Goal: Information Seeking & Learning: Get advice/opinions

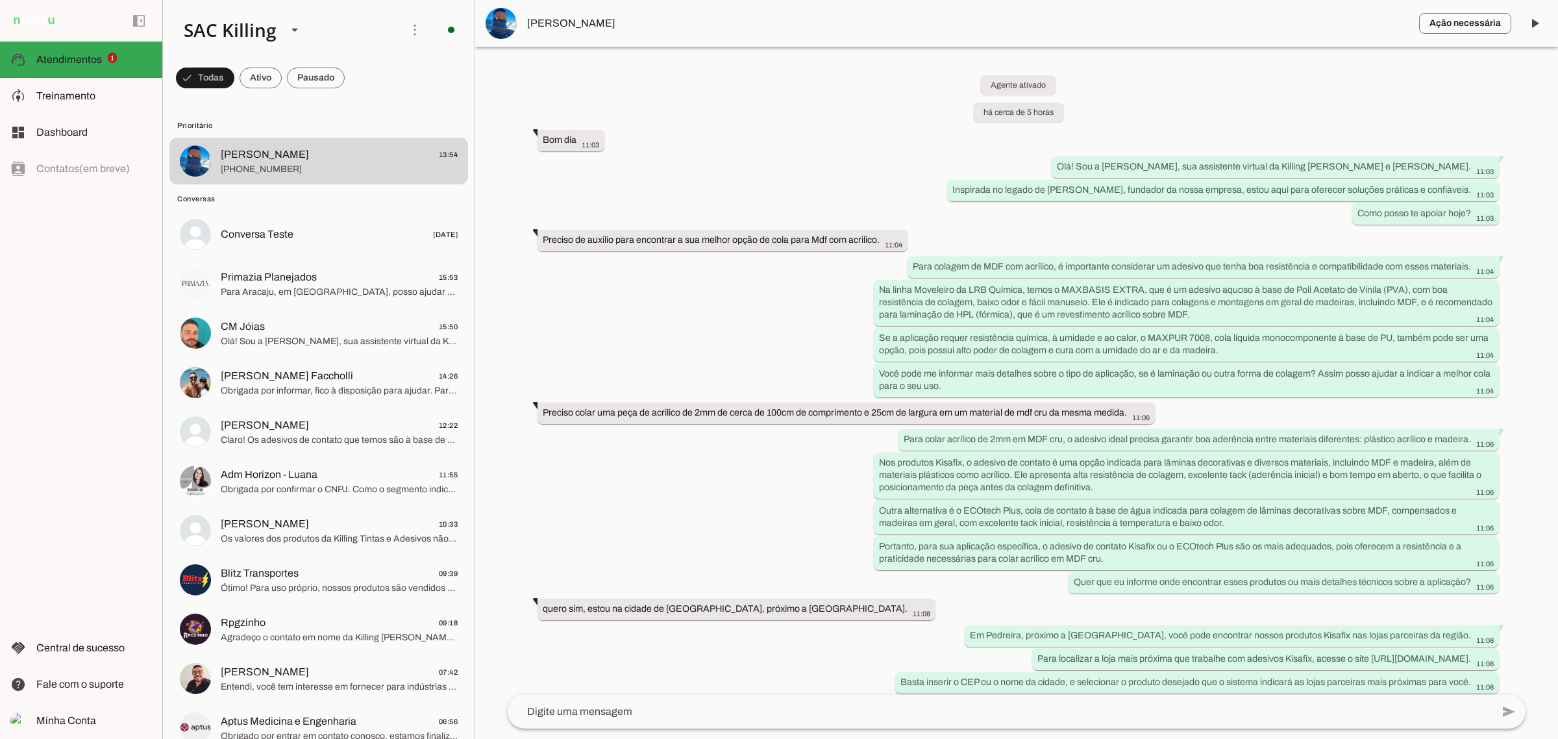
scroll to position [602, 0]
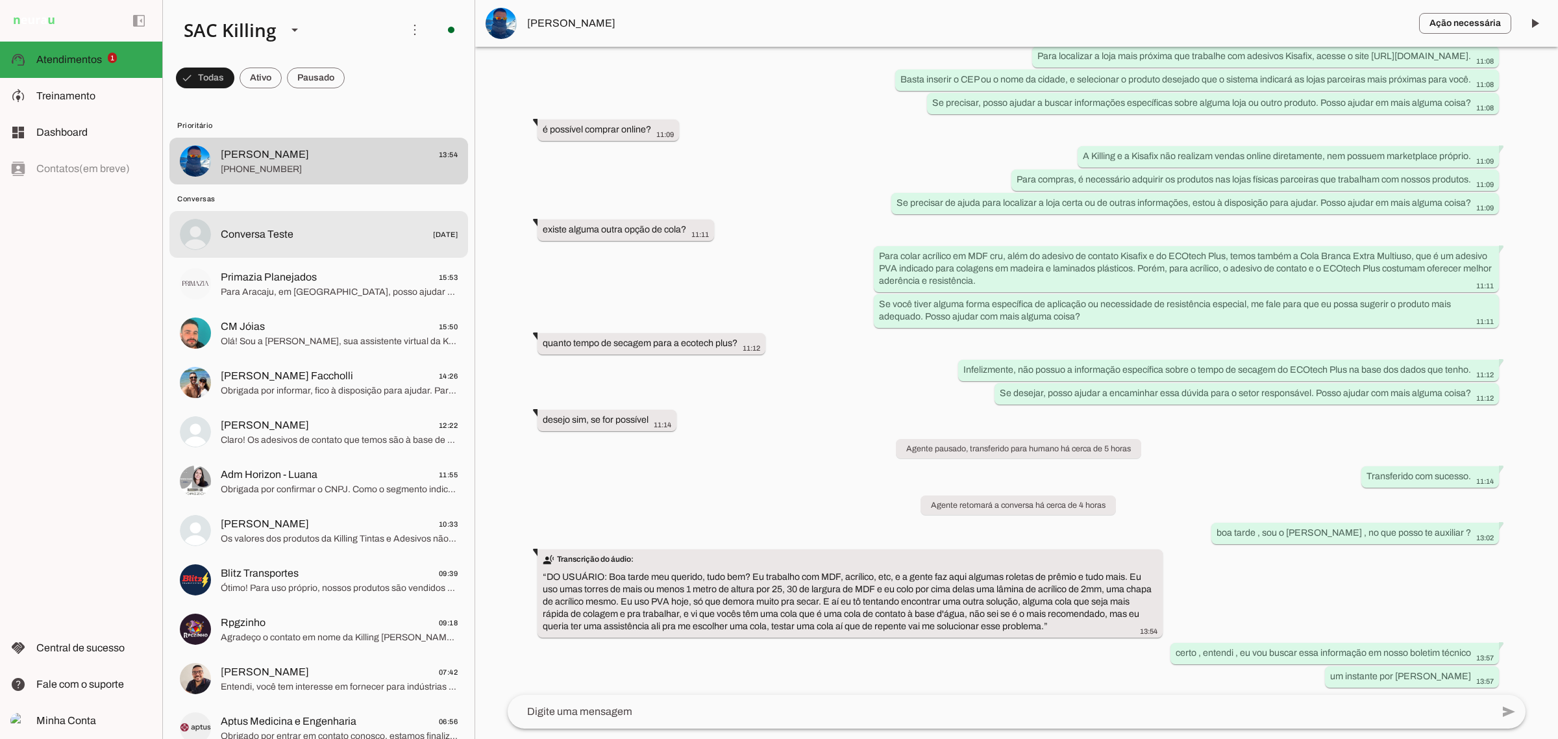
click at [293, 242] on div at bounding box center [339, 234] width 237 height 19
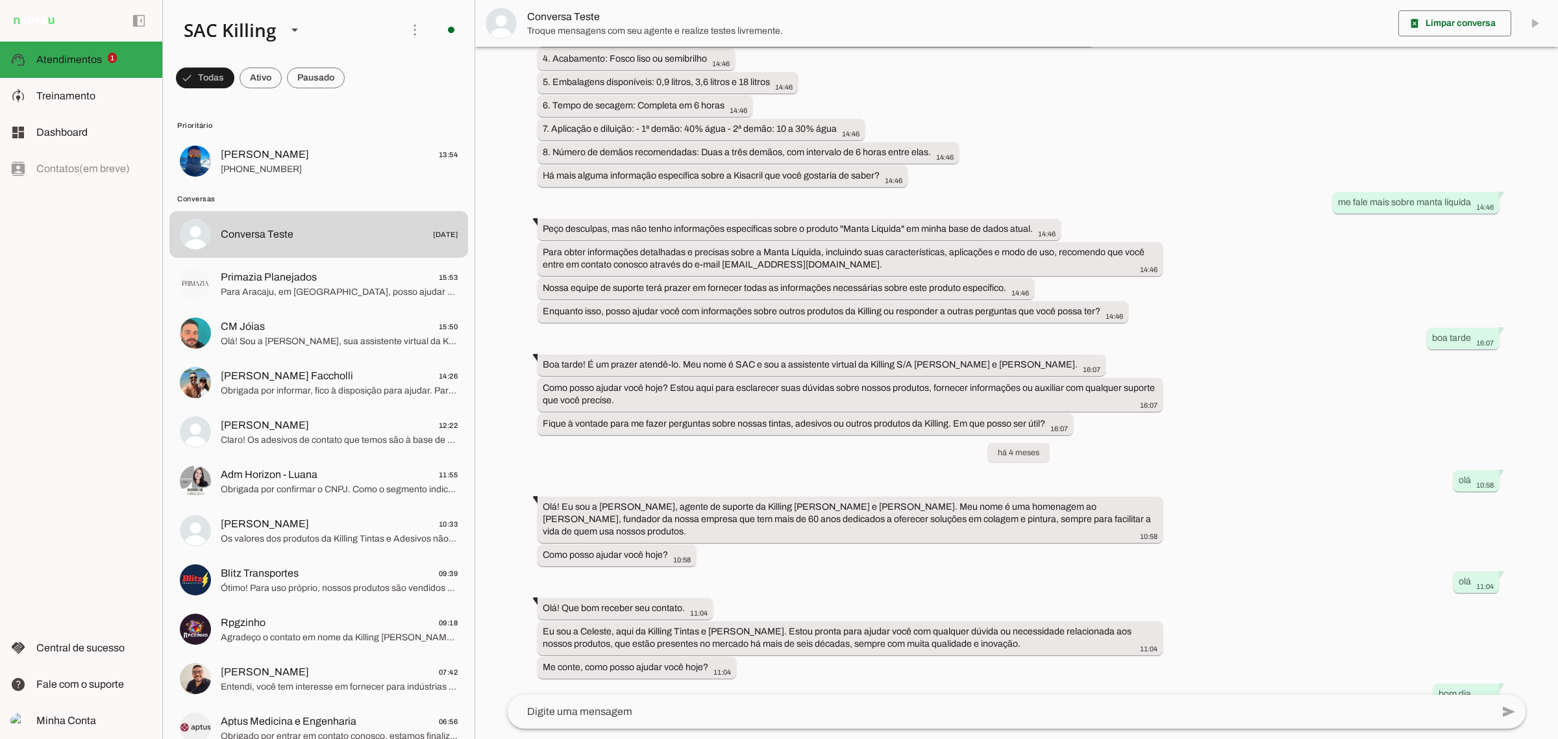
scroll to position [10417, 0]
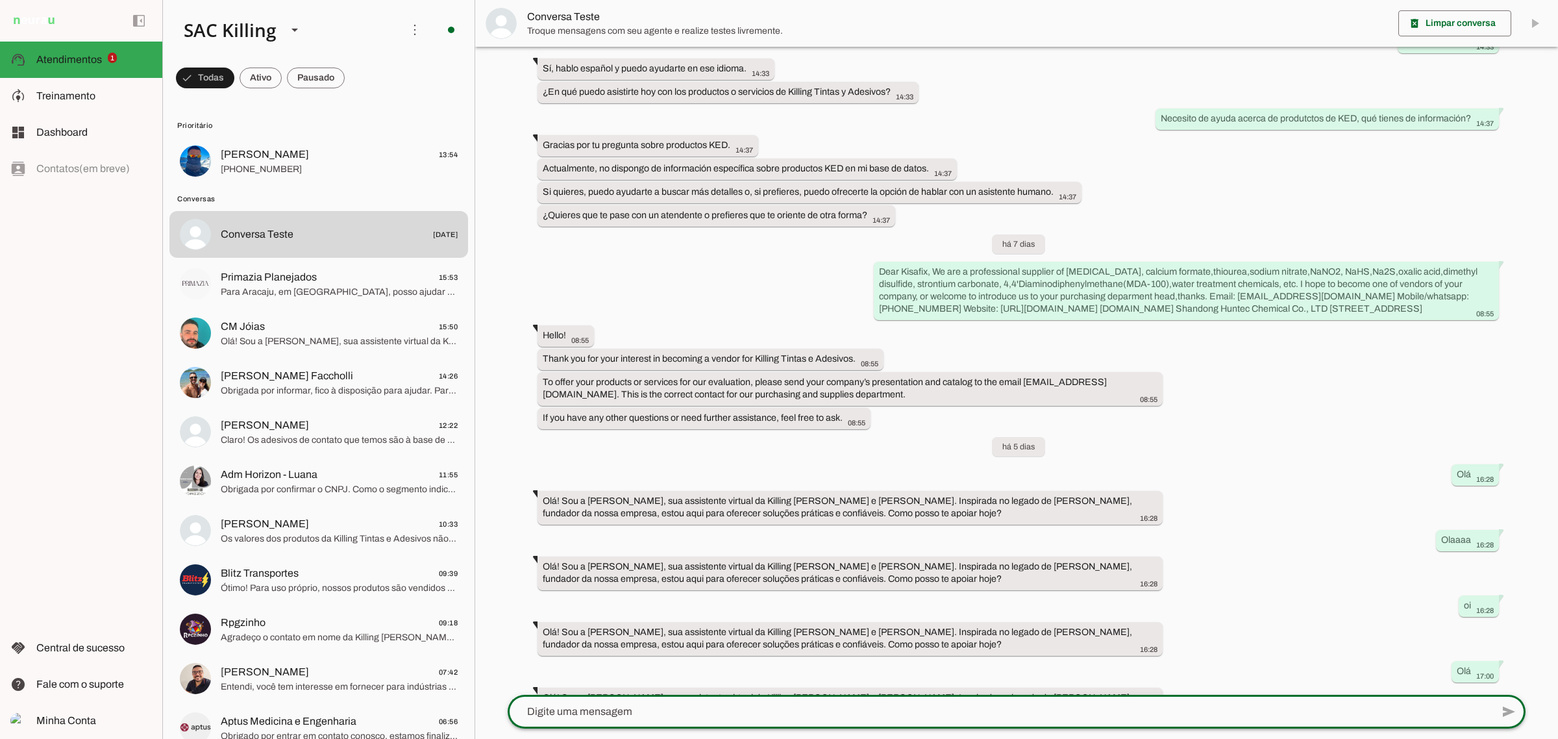
click at [650, 715] on textarea at bounding box center [1000, 712] width 984 height 16
type textarea "Colar"
type md-outlined-text-field "Colar"
click at [238, 182] on md-item "[PERSON_NAME] 13:54 [PHONE_NUMBER]" at bounding box center [318, 161] width 299 height 47
click at [260, 159] on span "[PERSON_NAME]" at bounding box center [265, 155] width 88 height 16
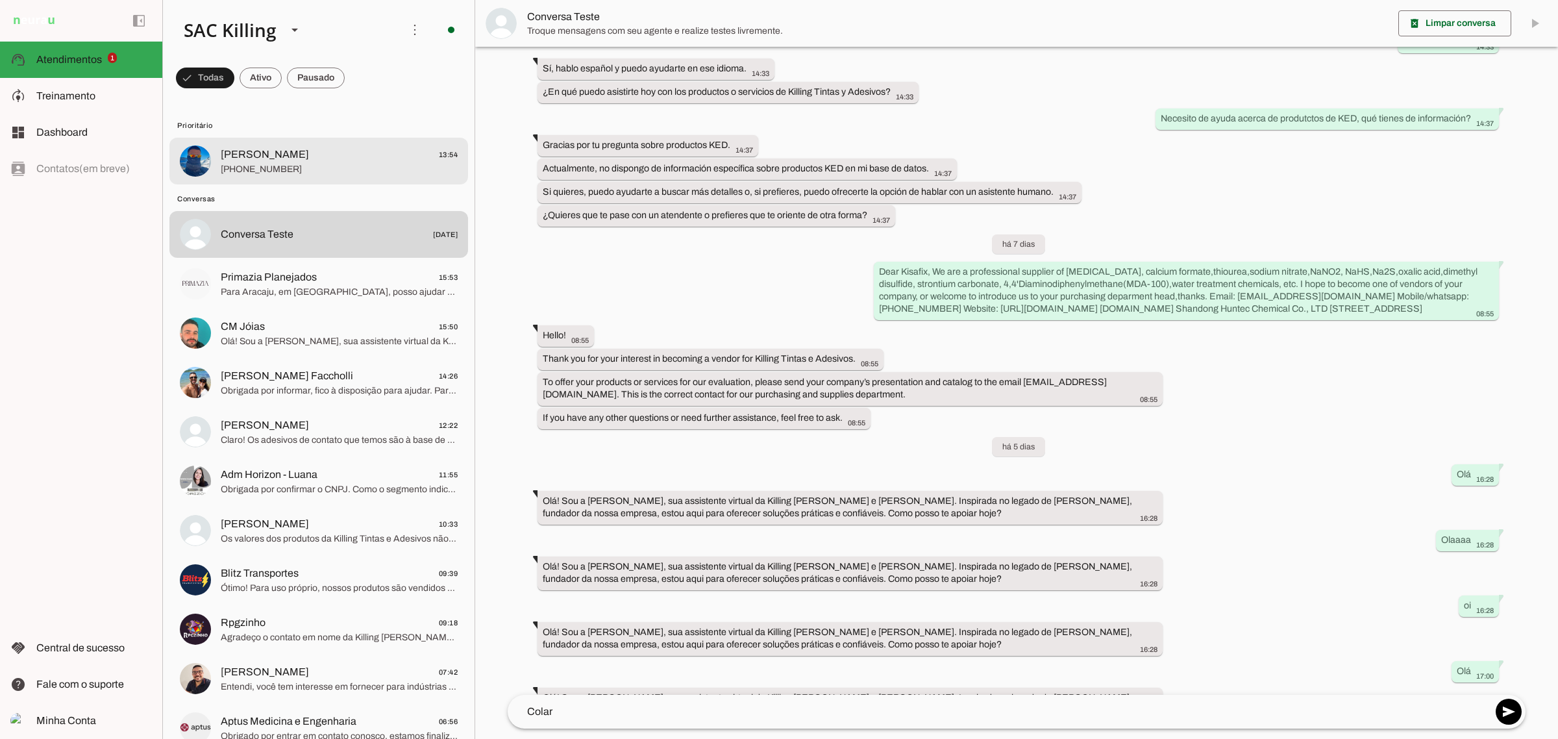
click at [267, 164] on span "[PHONE_NUMBER]" at bounding box center [339, 169] width 237 height 13
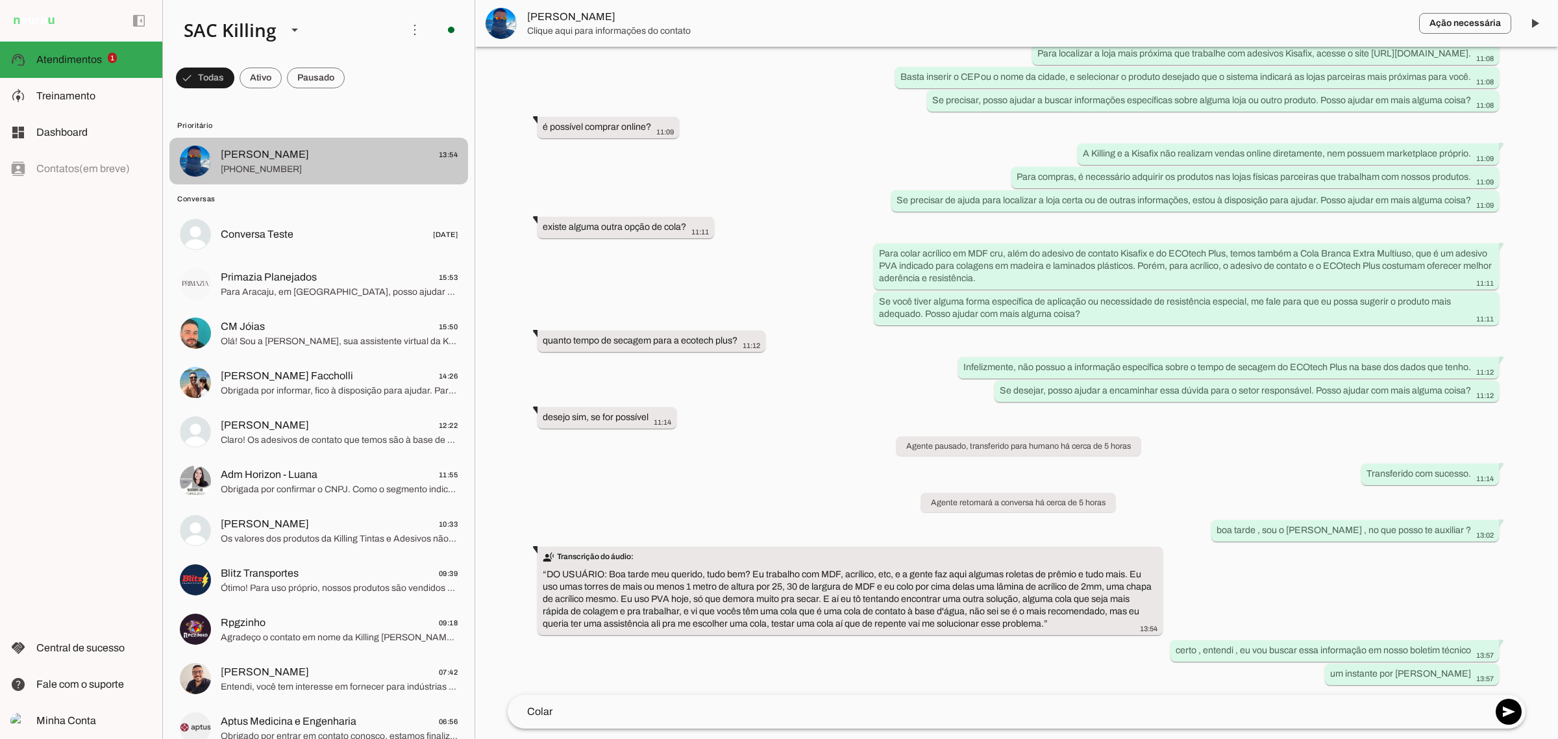
scroll to position [604, 0]
drag, startPoint x: 852, startPoint y: 586, endPoint x: 875, endPoint y: 582, distance: 23.2
click at [0, 0] on slot "transcribe Transcrição do áudio: “ DO USUÁRIO: Boa tarde meu querido, tudo bem?…" at bounding box center [0, 0] width 0 height 0
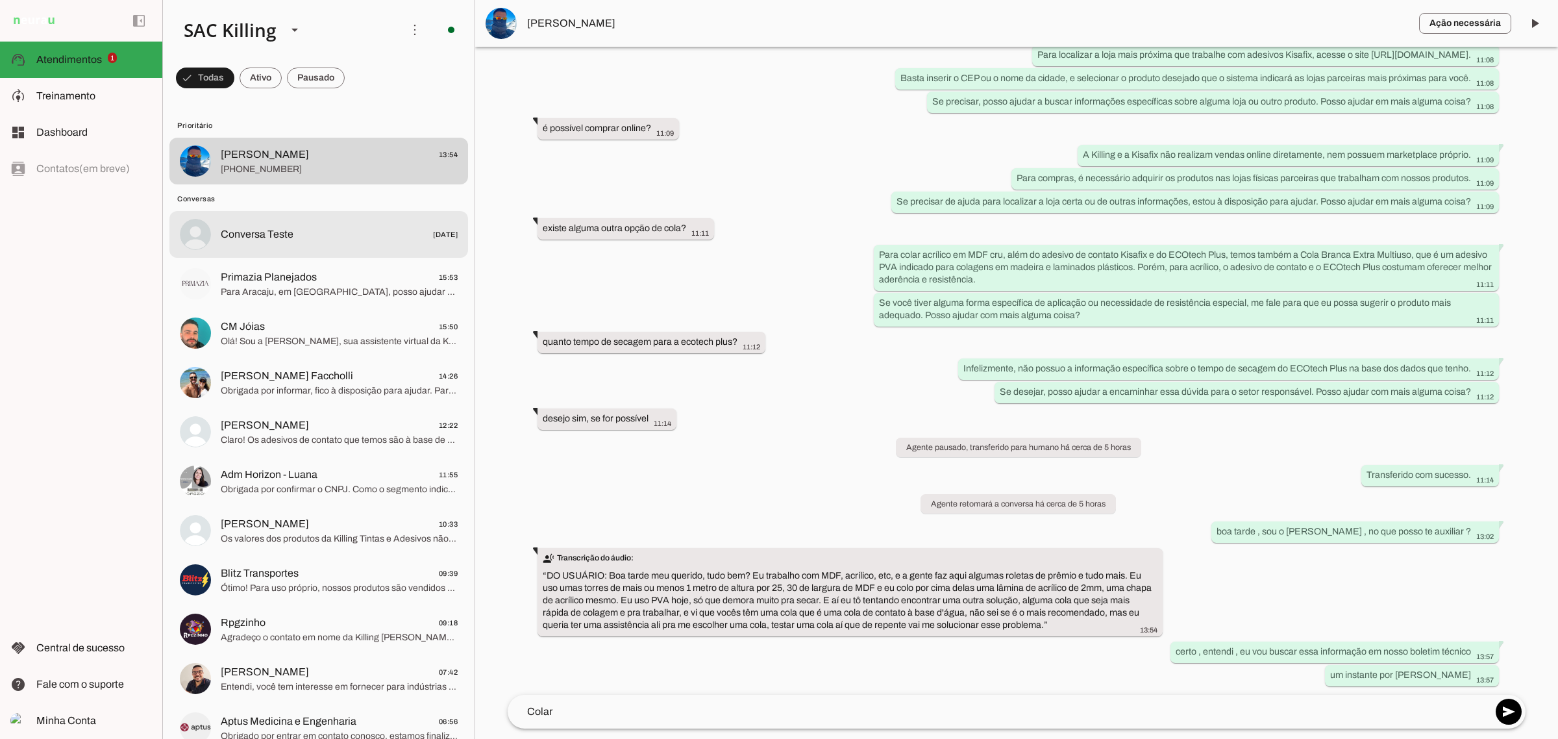
click at [293, 241] on span "Conversa Teste [DATE]" at bounding box center [339, 235] width 237 height 16
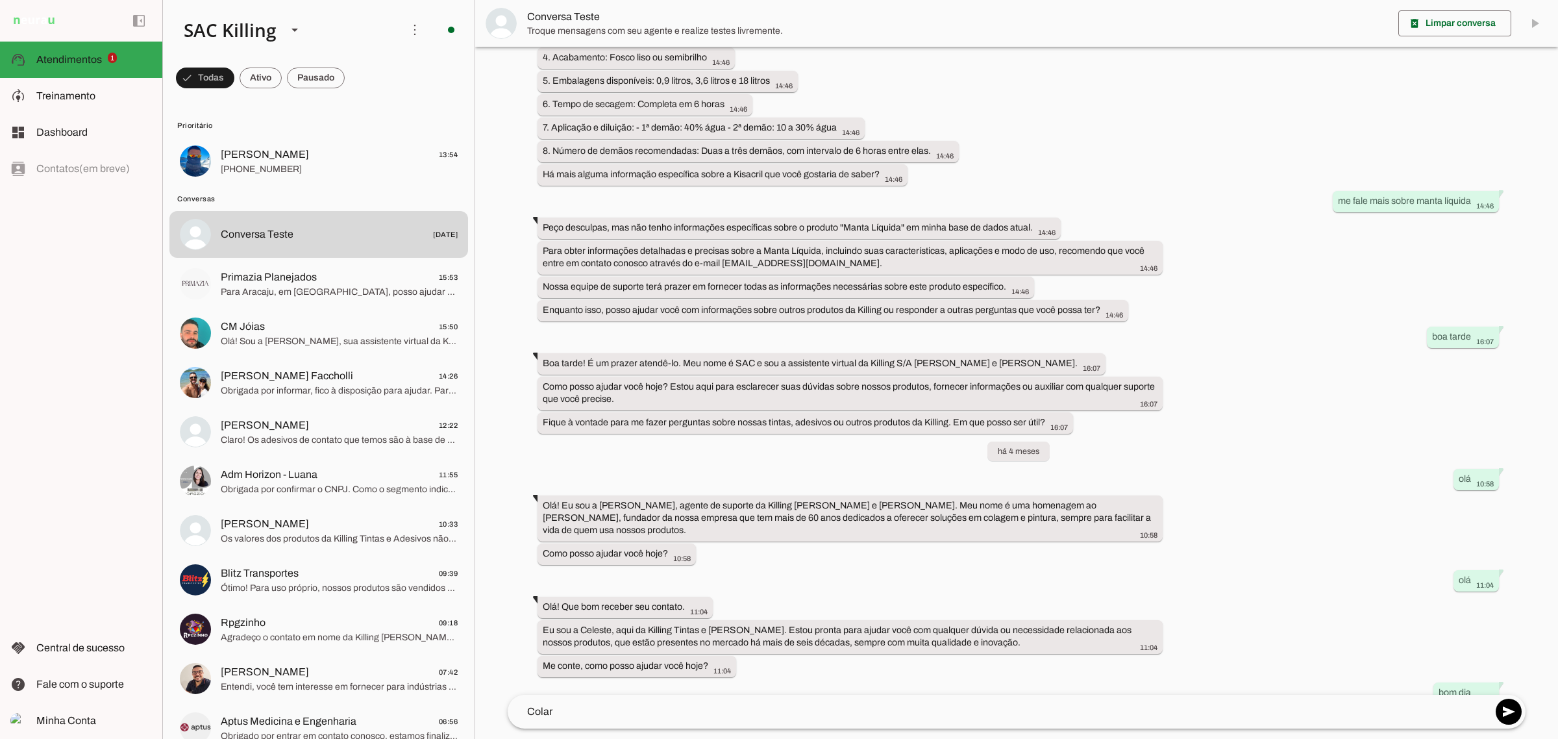
scroll to position [10417, 0]
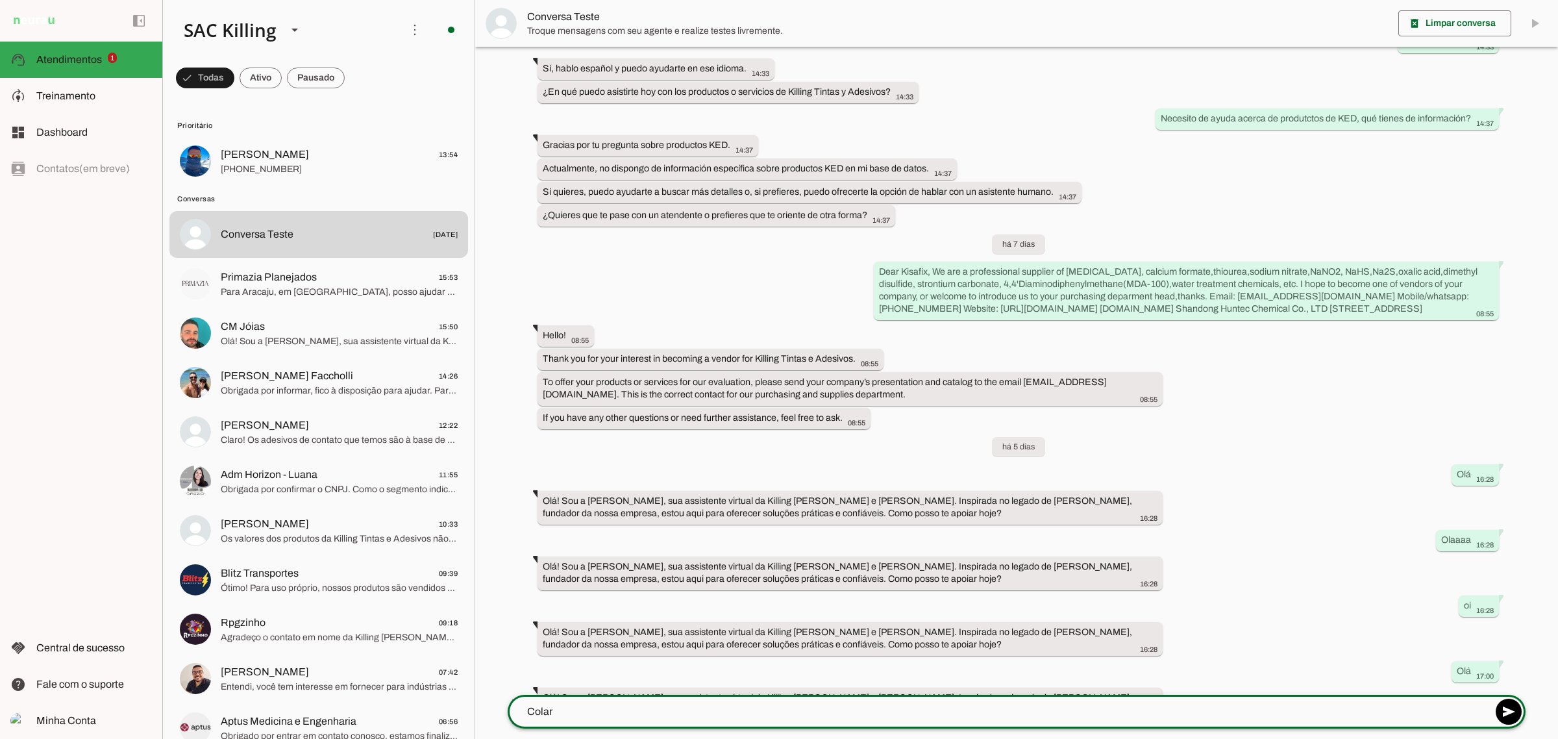
drag, startPoint x: 593, startPoint y: 726, endPoint x: 591, endPoint y: 715, distance: 10.5
click at [591, 721] on div "Colar" at bounding box center [1000, 712] width 984 height 34
click at [610, 706] on textarea "Colar uma lamina de acrilico" at bounding box center [1000, 712] width 984 height 16
drag, startPoint x: 734, startPoint y: 693, endPoint x: 724, endPoint y: 708, distance: 17.7
click at [730, 700] on chat-widget "delete_forever Limpar conversa play_arrow O agente está pausado. O bot não irá …" at bounding box center [1016, 369] width 1083 height 739
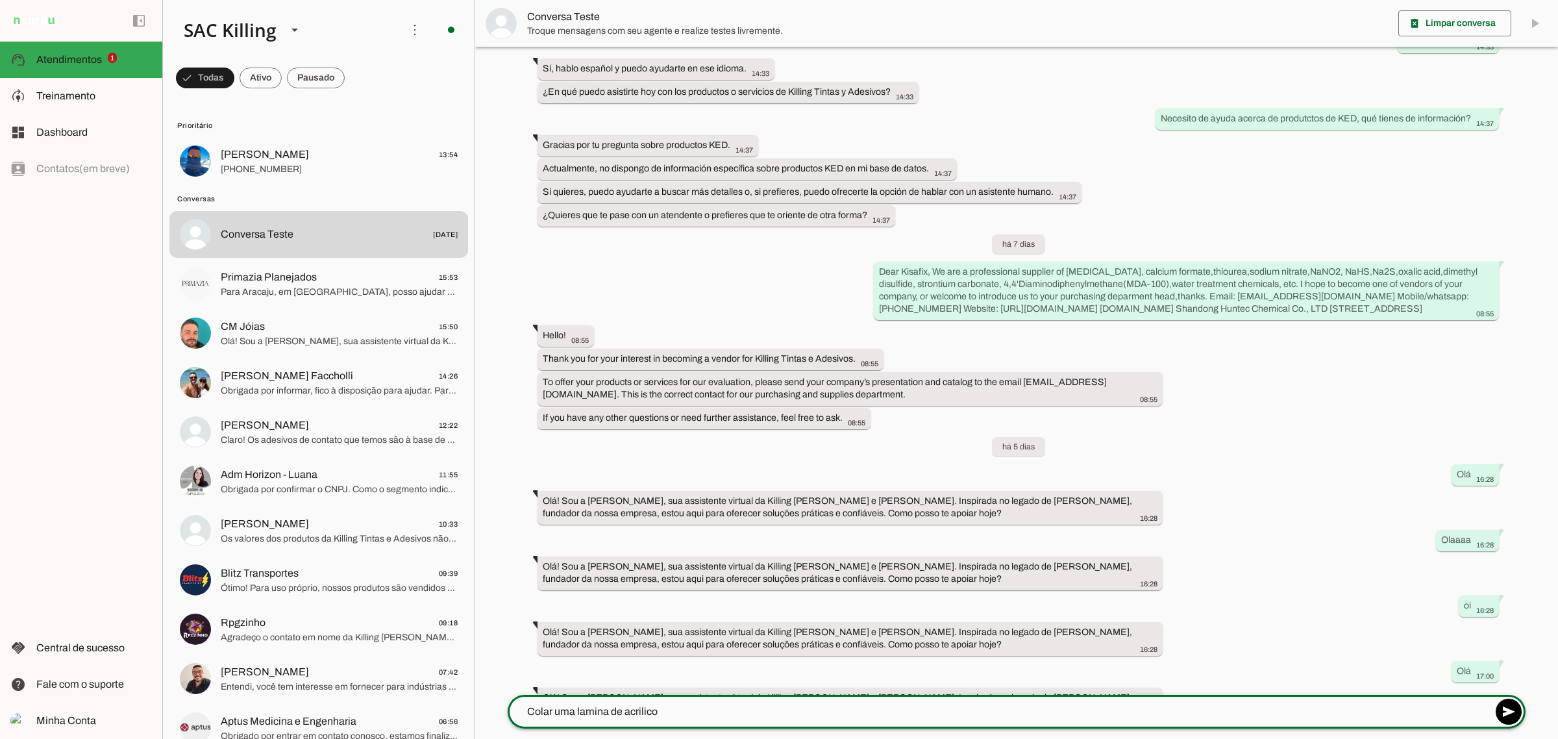
click at [709, 711] on textarea "Colar uma lamina de acrilico" at bounding box center [1000, 712] width 984 height 16
click at [678, 704] on textarea "Colar uma lamina de acrilico" at bounding box center [1000, 712] width 984 height 16
type textarea "Colar uma lamina de acrilico em uma estrutura de mdf"
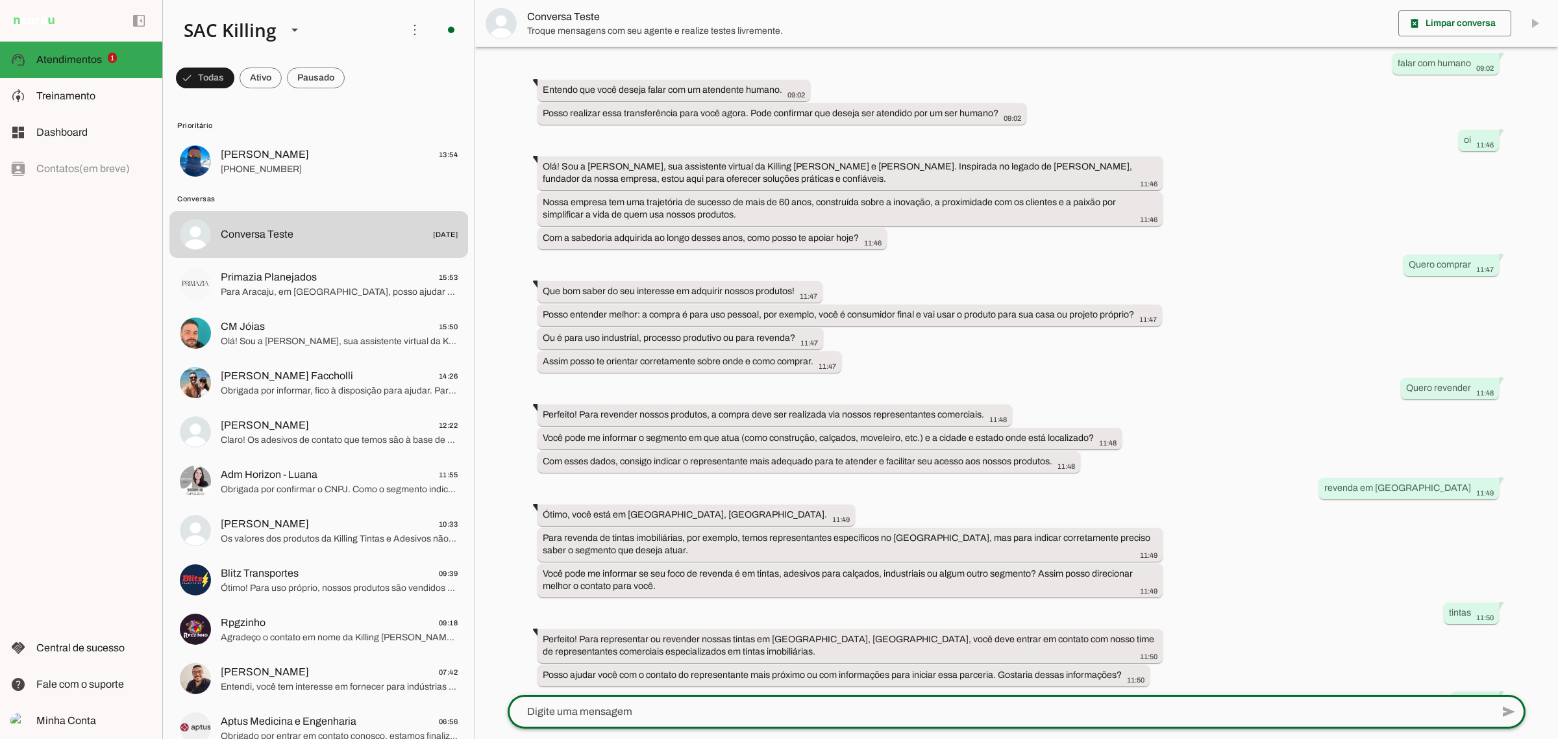
scroll to position [10642, 0]
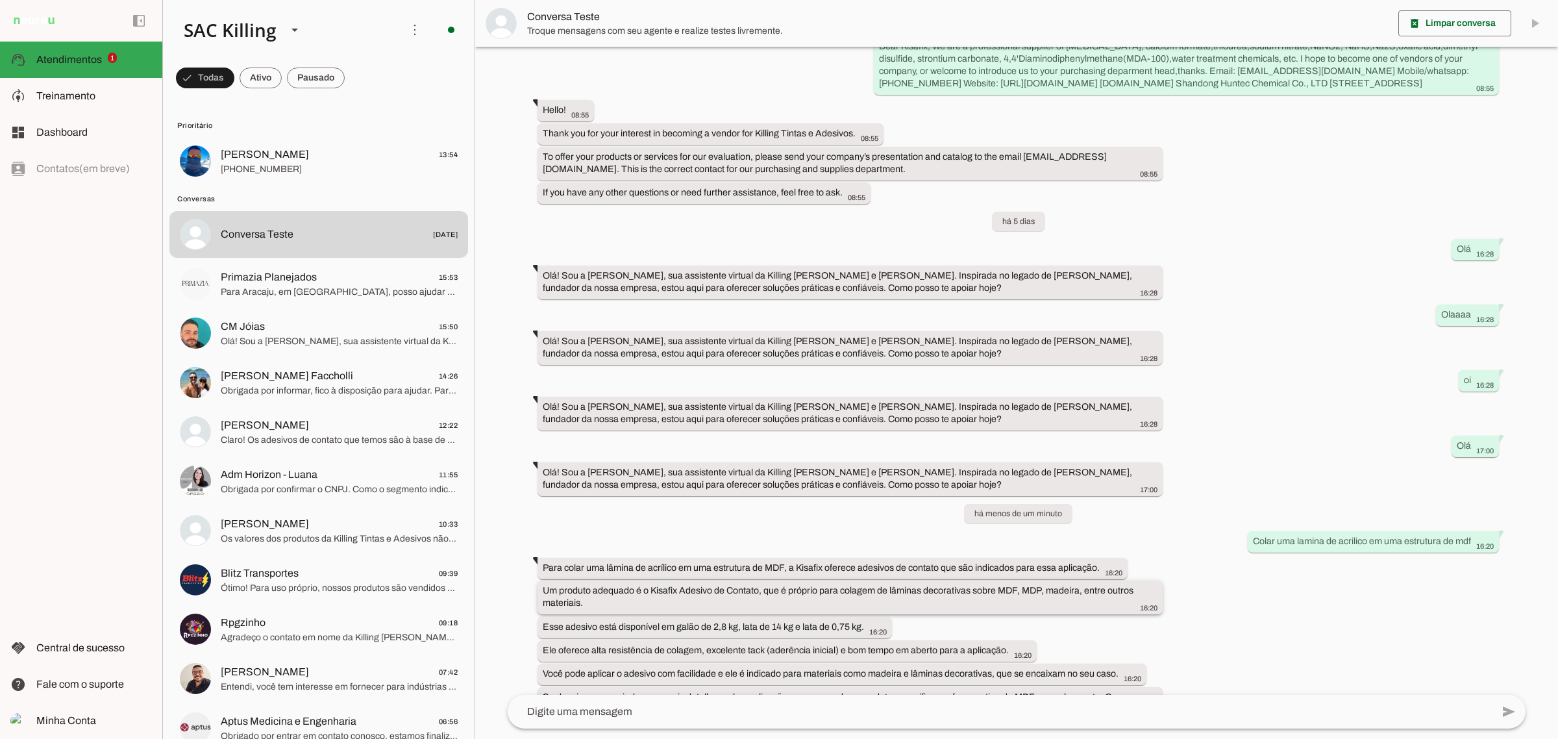
drag, startPoint x: 541, startPoint y: 552, endPoint x: 611, endPoint y: 569, distance: 72.3
click at [611, 580] on whatsapp-message-bubble "Um produto adequado é o Kisafix Adesivo de Contato, que é próprio para colagem …" at bounding box center [849, 597] width 625 height 34
click at [609, 584] on div "Um produto adequado é o Kisafix Adesivo de Contato, que é próprio para colagem …" at bounding box center [850, 598] width 615 height 29
drag, startPoint x: 539, startPoint y: 560, endPoint x: 586, endPoint y: 571, distance: 48.0
click at [569, 580] on whatsapp-message-bubble "Um produto adequado é o Kisafix Adesivo de Contato, que é próprio para colagem …" at bounding box center [849, 597] width 625 height 34
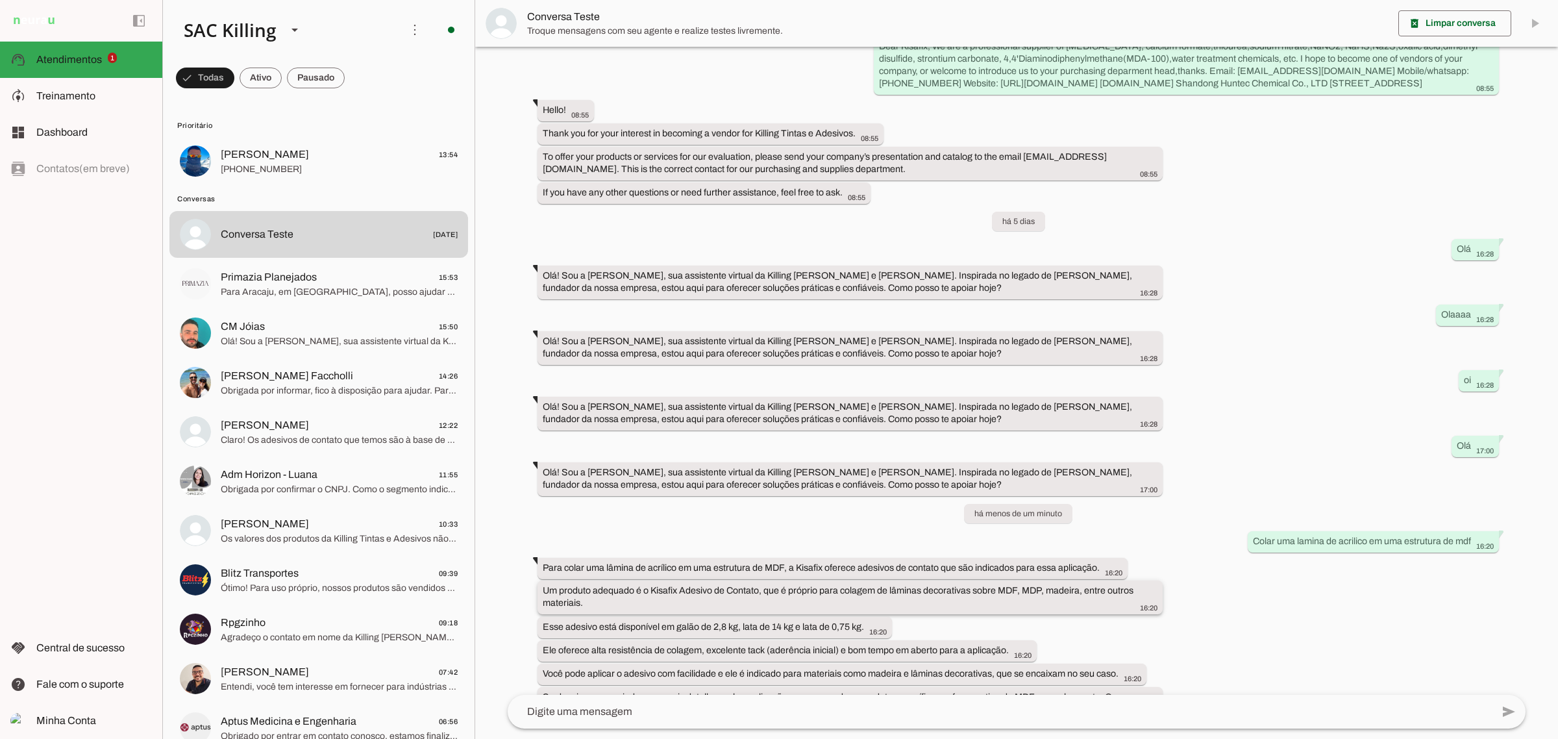
click at [586, 584] on div "Um produto adequado é o Kisafix Adesivo de Contato, que é próprio para colagem …" at bounding box center [850, 598] width 615 height 29
drag, startPoint x: 586, startPoint y: 570, endPoint x: 517, endPoint y: 547, distance: 72.5
click at [517, 547] on div "Agente pausado Agente retomará a conversa há 8 meses há 8 meses ola 14:40 Olá! …" at bounding box center [1016, 371] width 1039 height 648
click at [602, 580] on whatsapp-message-bubble "Um produto adequado é o Kisafix Adesivo de Contato, que é próprio para colagem …" at bounding box center [849, 597] width 625 height 34
click at [0, 0] on slot "Um produto adequado é o Kisafix Adesivo de Contato, que é próprio para colagem …" at bounding box center [0, 0] width 0 height 0
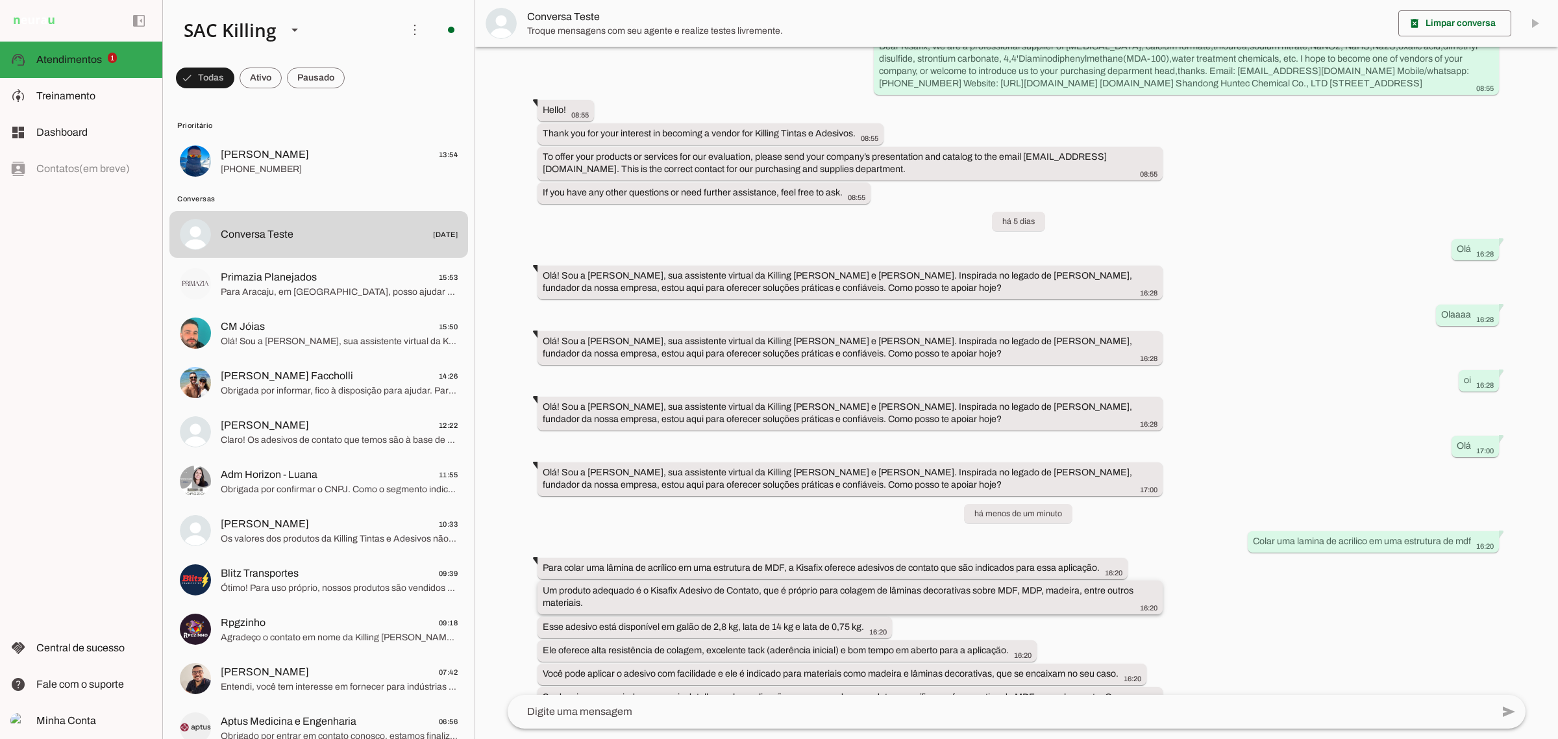
click at [0, 0] on slot "Um produto adequado é o Kisafix Adesivo de Contato, que é próprio para colagem …" at bounding box center [0, 0] width 0 height 0
drag, startPoint x: 765, startPoint y: 708, endPoint x: 759, endPoint y: 717, distance: 10.5
click at [764, 708] on textarea at bounding box center [1000, 712] width 984 height 16
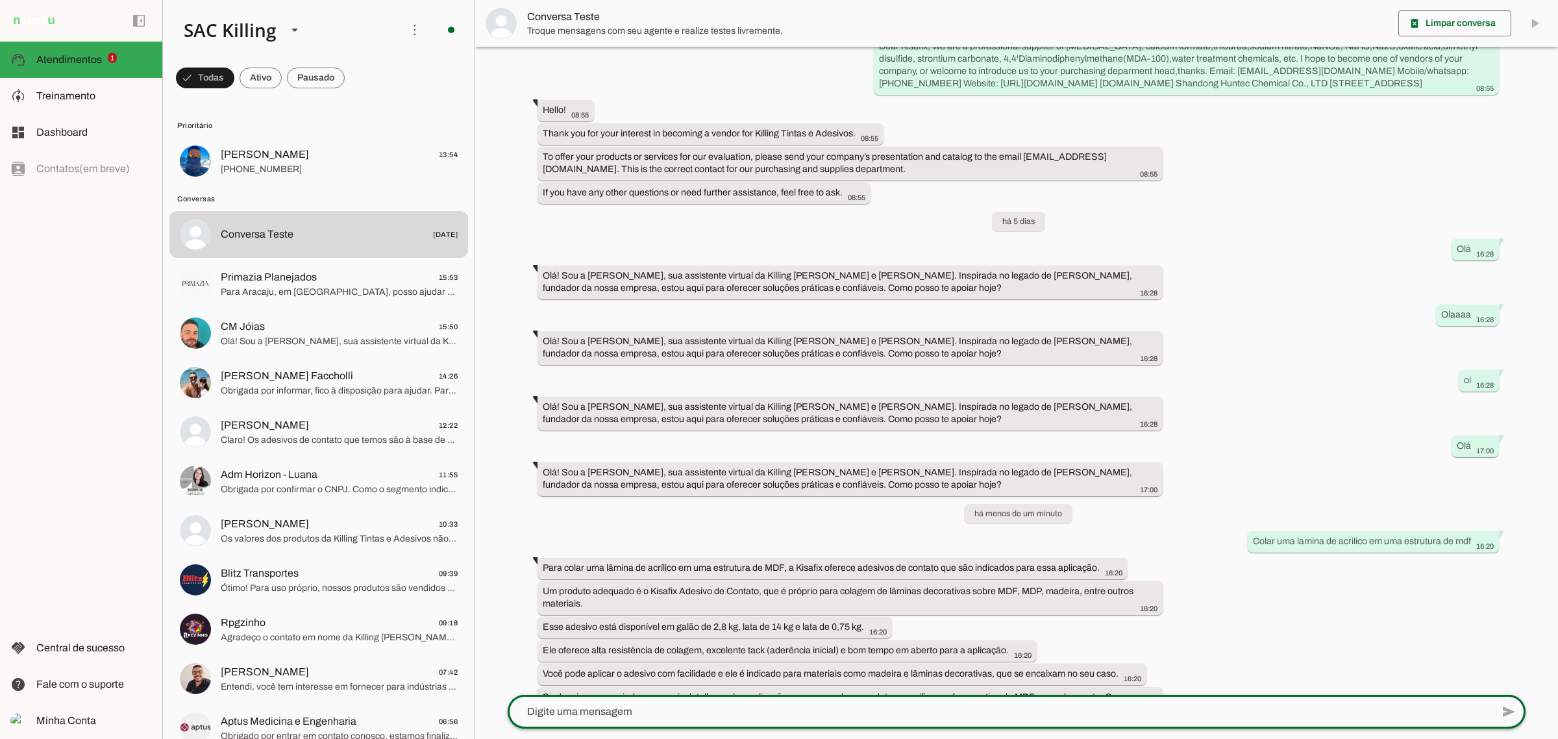
click at [754, 722] on div at bounding box center [1000, 712] width 984 height 34
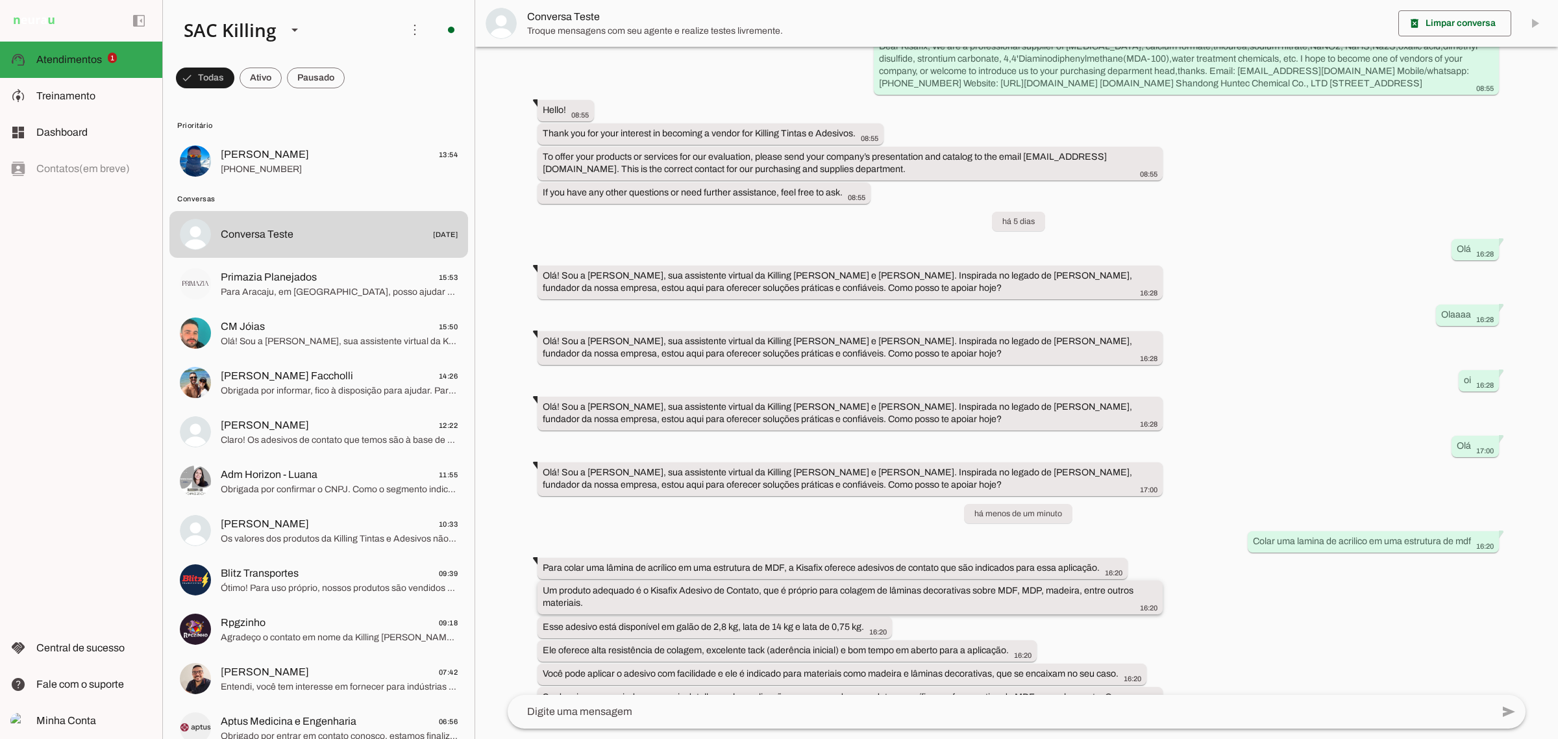
drag, startPoint x: 705, startPoint y: 559, endPoint x: 747, endPoint y: 568, distance: 43.2
click at [747, 584] on div "Um produto adequado é o Kisafix Adesivo de Contato, que é próprio para colagem …" at bounding box center [850, 598] width 615 height 29
click at [0, 0] on slot "Um produto adequado é o Kisafix Adesivo de Contato, que é próprio para colagem …" at bounding box center [0, 0] width 0 height 0
drag, startPoint x: 652, startPoint y: 552, endPoint x: 763, endPoint y: 563, distance: 111.5
click at [0, 0] on slot "Um produto adequado é o Kisafix Adesivo de Contato, que é próprio para colagem …" at bounding box center [0, 0] width 0 height 0
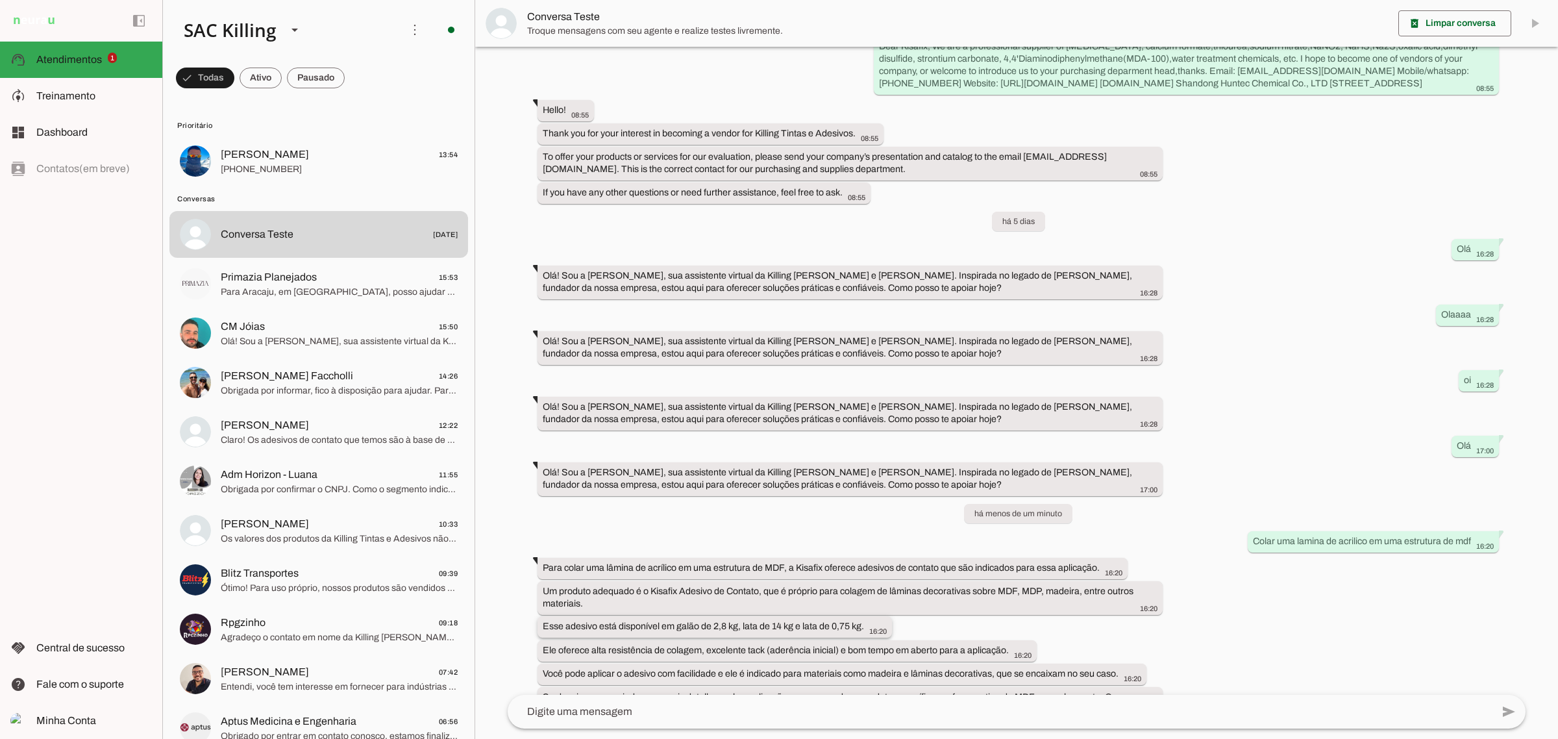
drag, startPoint x: 709, startPoint y: 555, endPoint x: 680, endPoint y: 592, distance: 47.1
click at [0, 0] on slot "Um produto adequado é o Kisafix Adesivo de Contato, que é próprio para colagem …" at bounding box center [0, 0] width 0 height 0
drag, startPoint x: 634, startPoint y: 552, endPoint x: 657, endPoint y: 558, distance: 24.1
click at [0, 0] on slot "Um produto adequado é o Kisafix Adesivo de Contato, que é próprio para colagem …" at bounding box center [0, 0] width 0 height 0
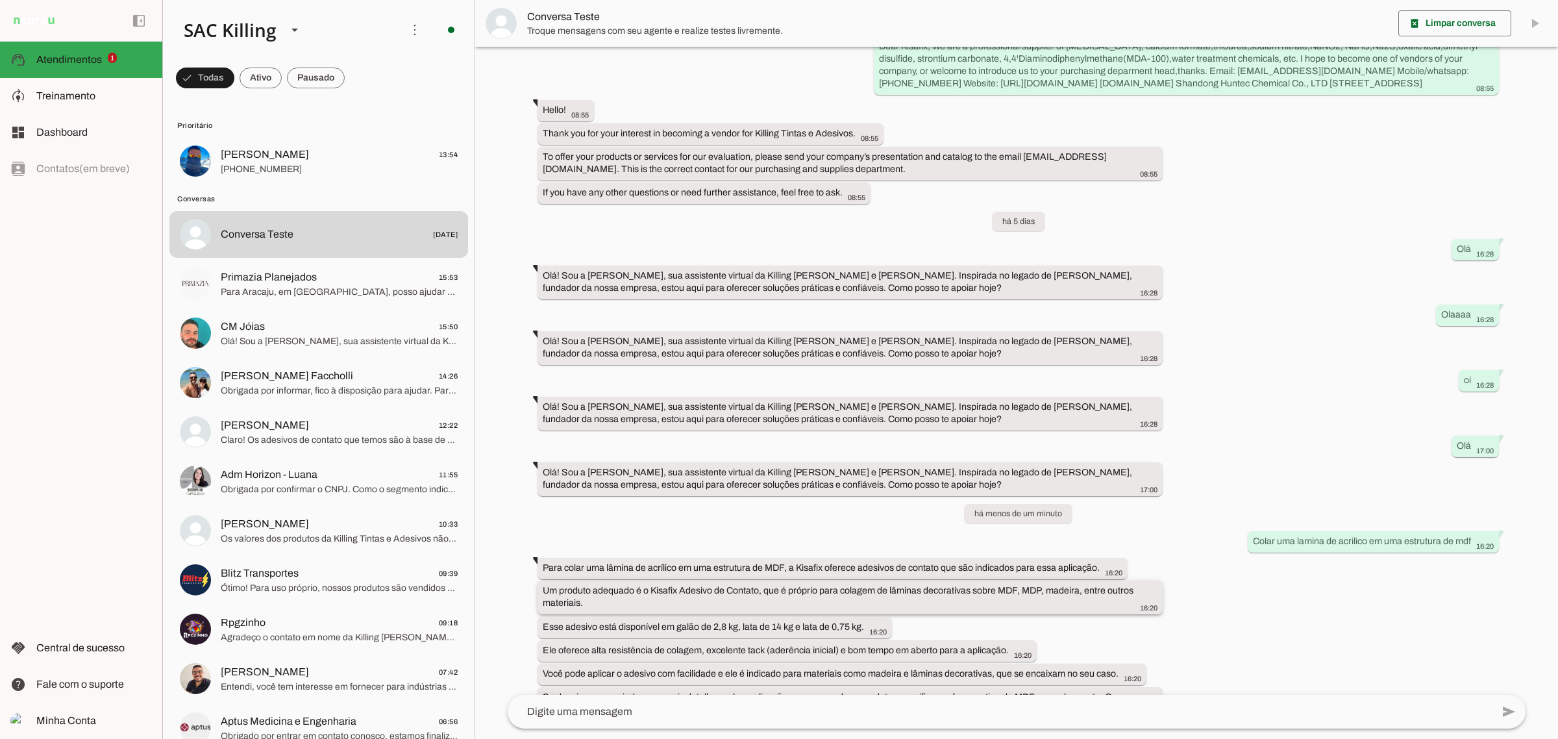
drag, startPoint x: 652, startPoint y: 552, endPoint x: 758, endPoint y: 556, distance: 105.9
click at [0, 0] on slot "Um produto adequado é o Kisafix Adesivo de Contato, que é próprio para colagem …" at bounding box center [0, 0] width 0 height 0
drag, startPoint x: 653, startPoint y: 540, endPoint x: 650, endPoint y: 560, distance: 19.6
click at [652, 558] on whatsapp-message-bubble "Para colar uma lâmina de acrílico em uma estrutura de MDF, a Kisafix oferece ad…" at bounding box center [832, 568] width 590 height 21
drag, startPoint x: 649, startPoint y: 557, endPoint x: 758, endPoint y: 582, distance: 111.9
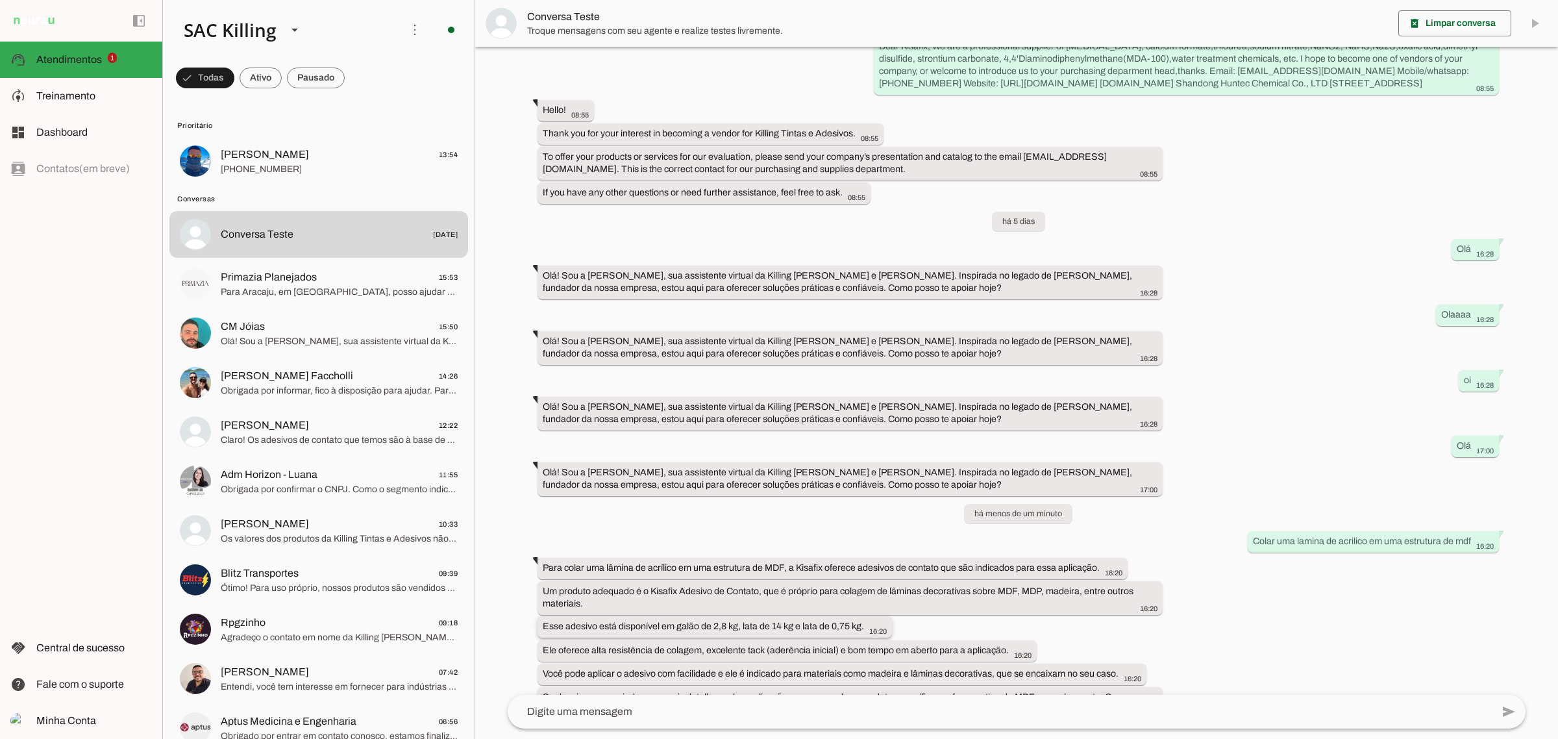
click at [0, 0] on slot "Um produto adequado é o Kisafix Adesivo de Contato, que é próprio para colagem …" at bounding box center [0, 0] width 0 height 0
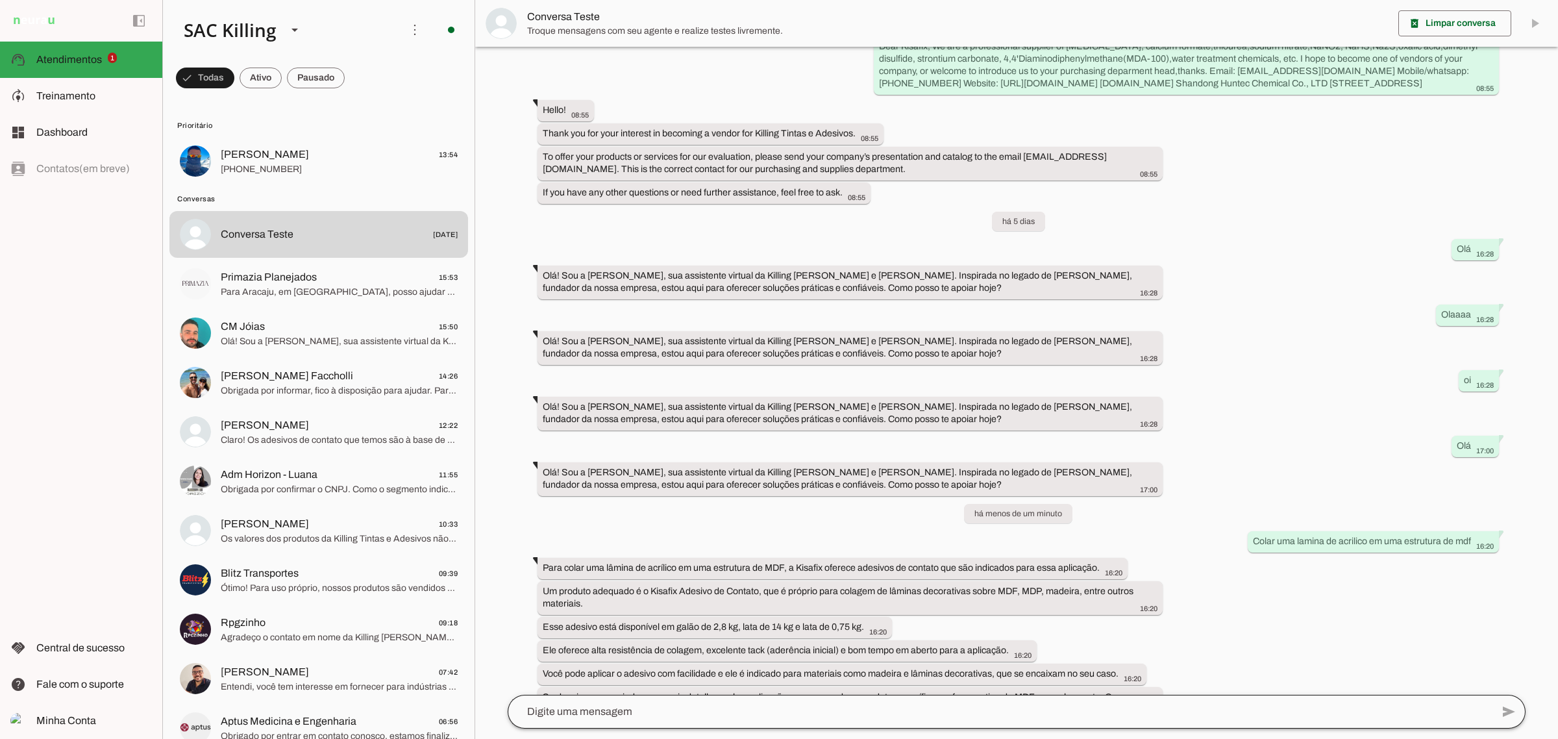
click at [745, 698] on div at bounding box center [1000, 712] width 984 height 34
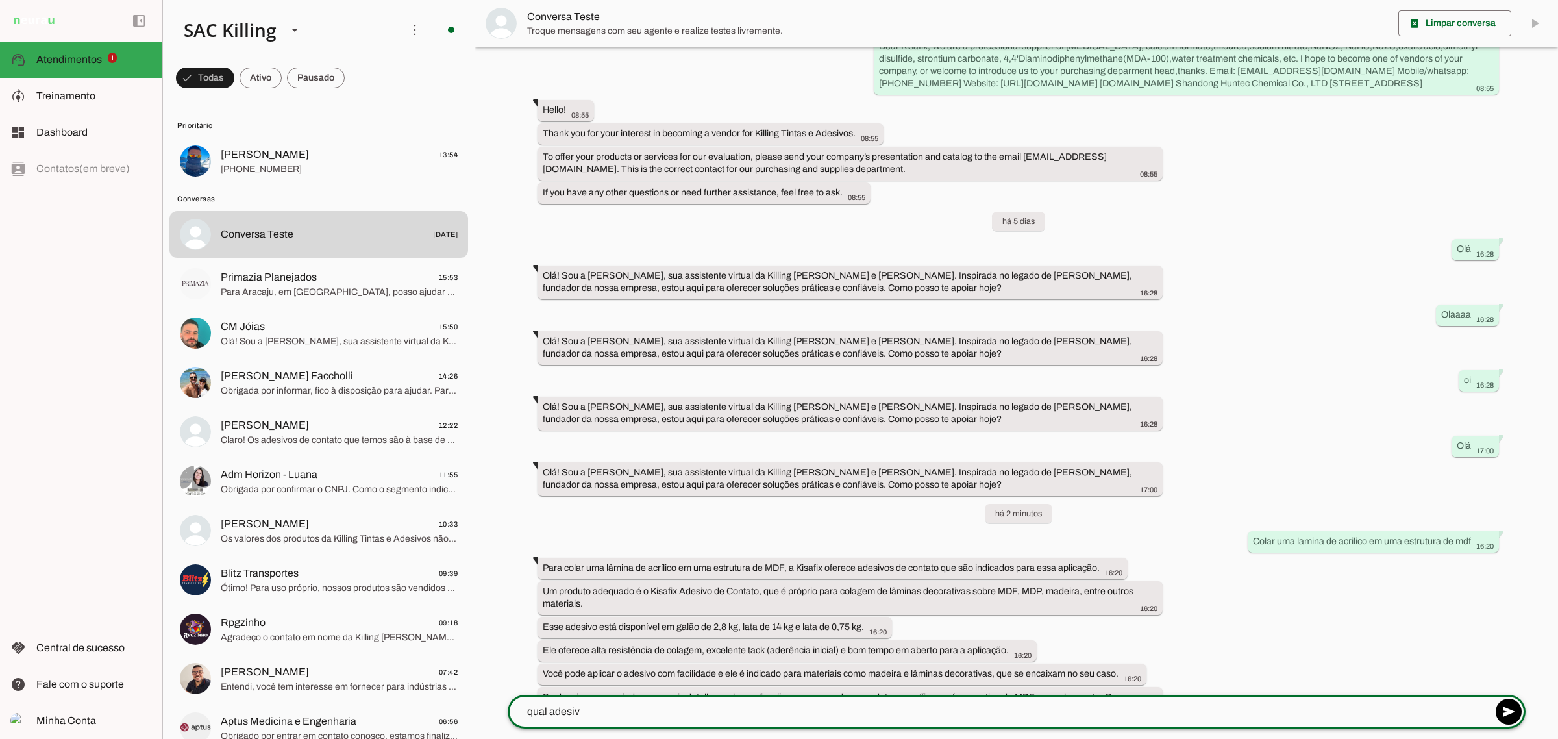
click at [735, 708] on textarea "qual adesiv" at bounding box center [1000, 712] width 984 height 16
click at [585, 712] on textarea "qual adesivadesivo de contato é o mais adequado" at bounding box center [1000, 712] width 984 height 16
click at [580, 709] on textarea "qual adesivadesivo de contato é o mais adequado" at bounding box center [1000, 712] width 984 height 16
click at [565, 713] on textarea "qual adesivadesivo de contato é o mais adequado" at bounding box center [1000, 712] width 984 height 16
click at [579, 708] on textarea "qual adesivadesivo de contato é o mais adequado" at bounding box center [1000, 712] width 984 height 16
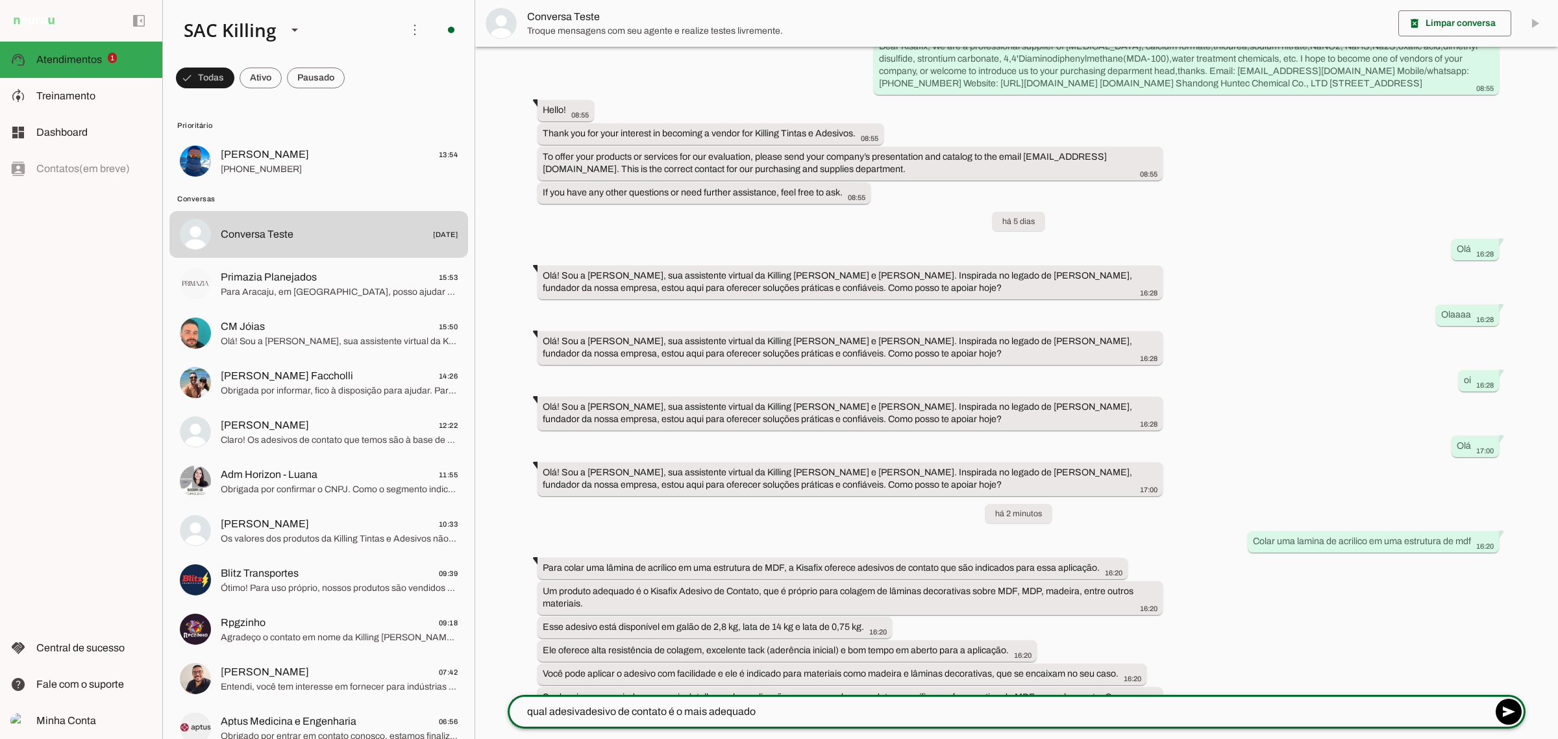
drag, startPoint x: 580, startPoint y: 708, endPoint x: 550, endPoint y: 712, distance: 29.6
click at [550, 712] on textarea "qual adesivadesivo de contato é o mais adequado" at bounding box center [1000, 712] width 984 height 16
drag, startPoint x: 698, startPoint y: 711, endPoint x: 741, endPoint y: 728, distance: 45.4
click at [700, 711] on textarea "qual adesivo de contato é o mais adequado" at bounding box center [1000, 712] width 984 height 16
click at [748, 714] on textarea "qual adesivo de contato é o mais adequado" at bounding box center [1000, 712] width 984 height 16
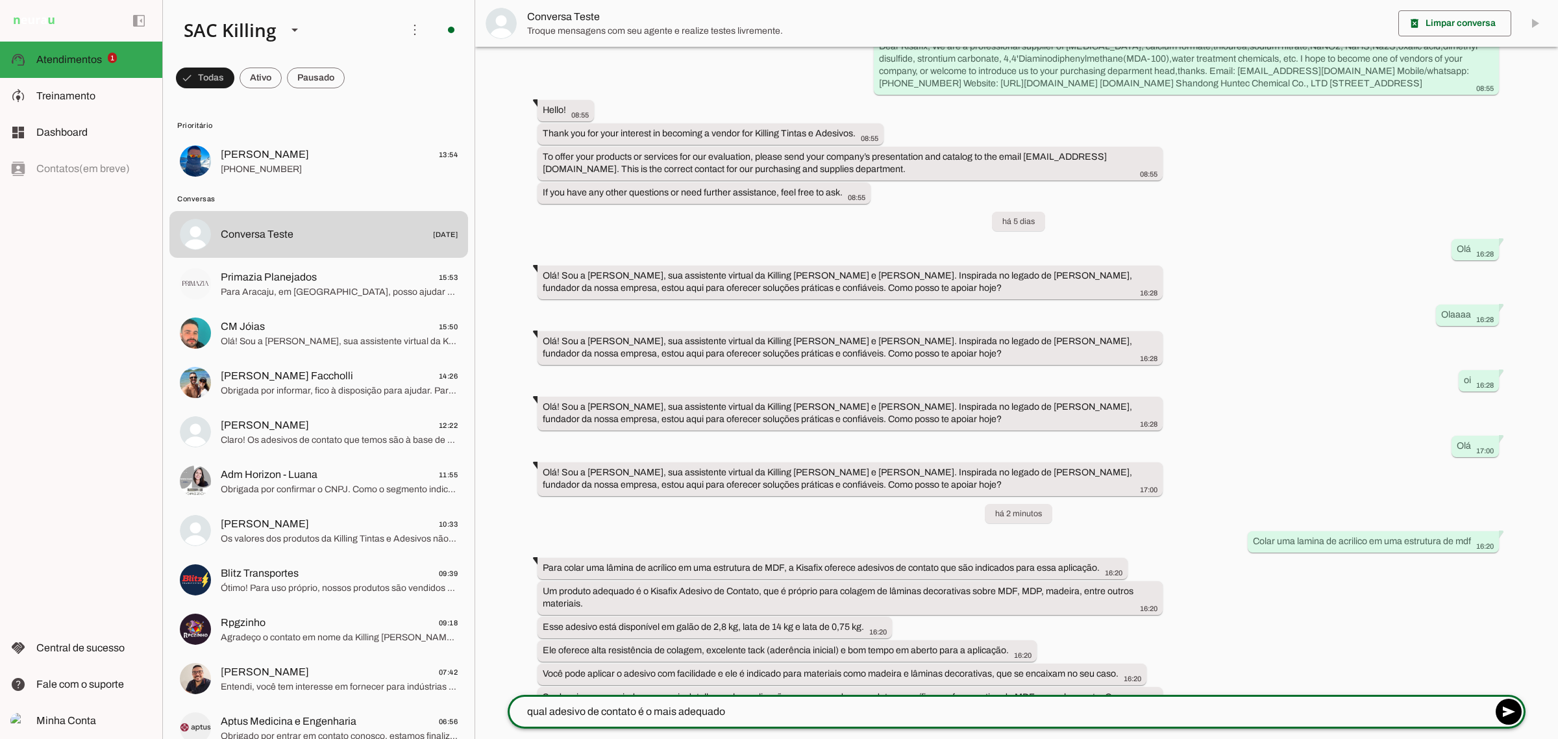
type textarea "qual adesivo de contato é o mais adequado?"
